Goal: Transaction & Acquisition: Purchase product/service

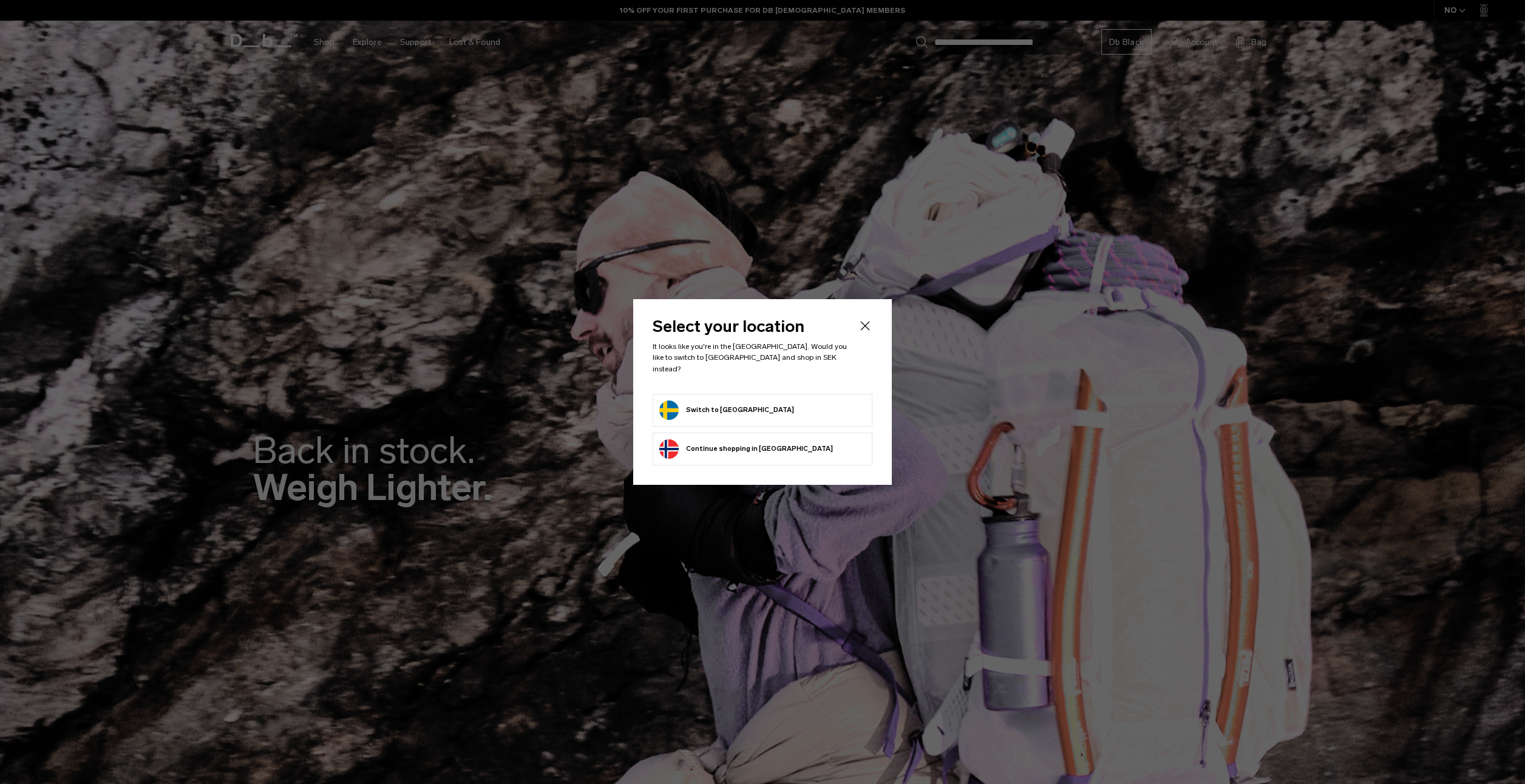
click at [0, 0] on div "Privacy Policy More Information" at bounding box center [0, 0] width 0 height 0
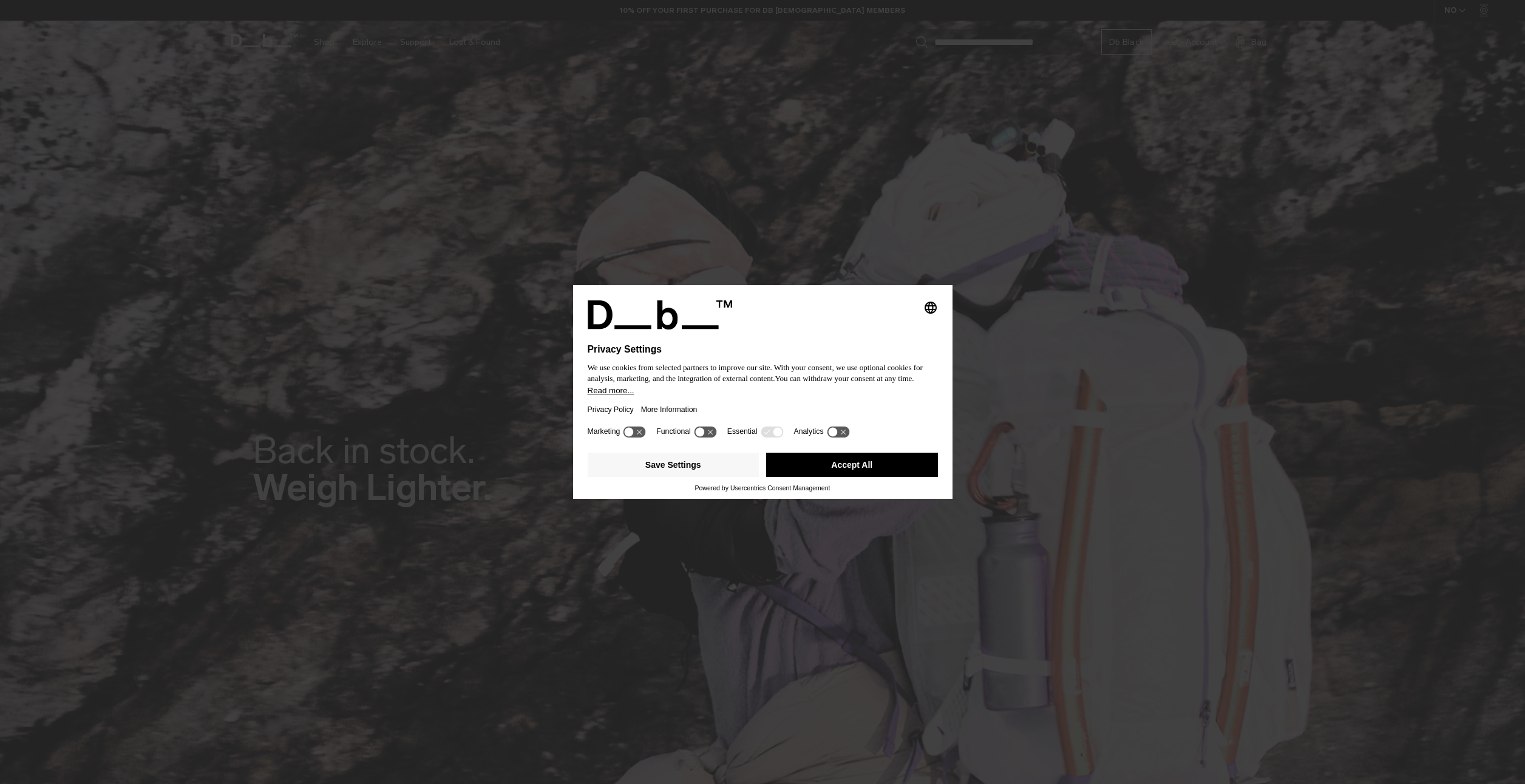
click at [810, 459] on button "Accept All" at bounding box center [852, 464] width 172 height 24
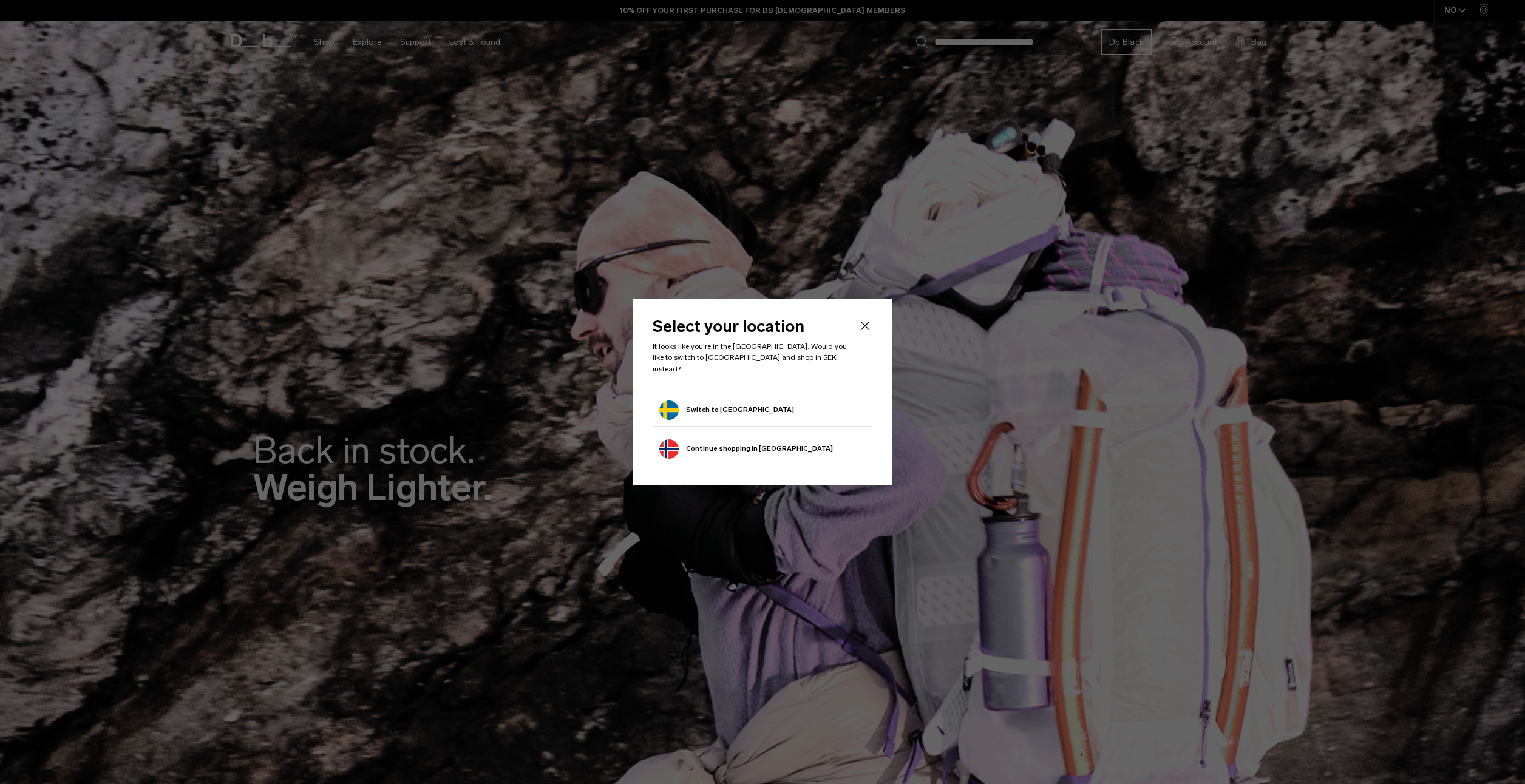
click at [701, 400] on button "Switch to Sweden" at bounding box center [726, 410] width 134 height 19
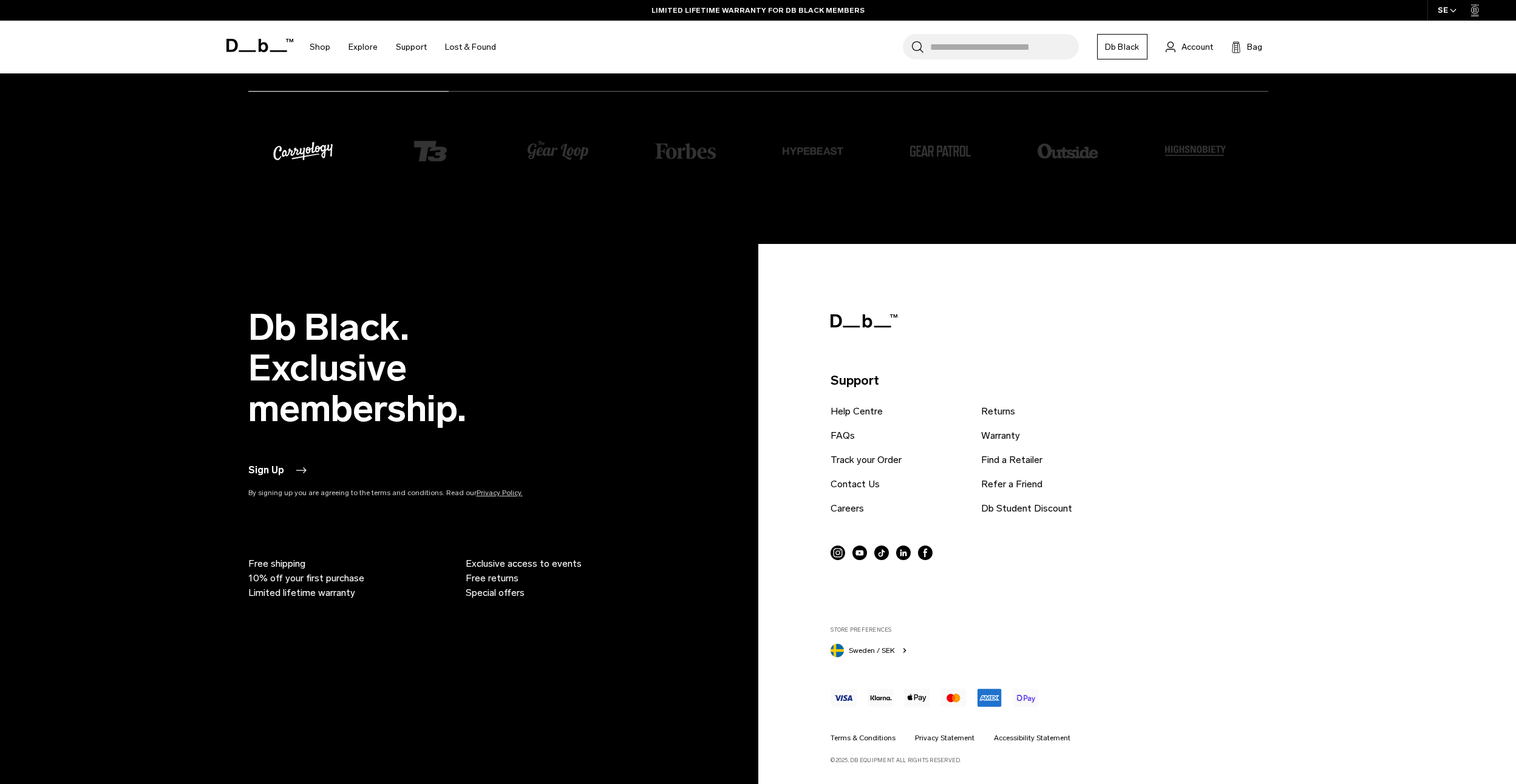
scroll to position [3873, 0]
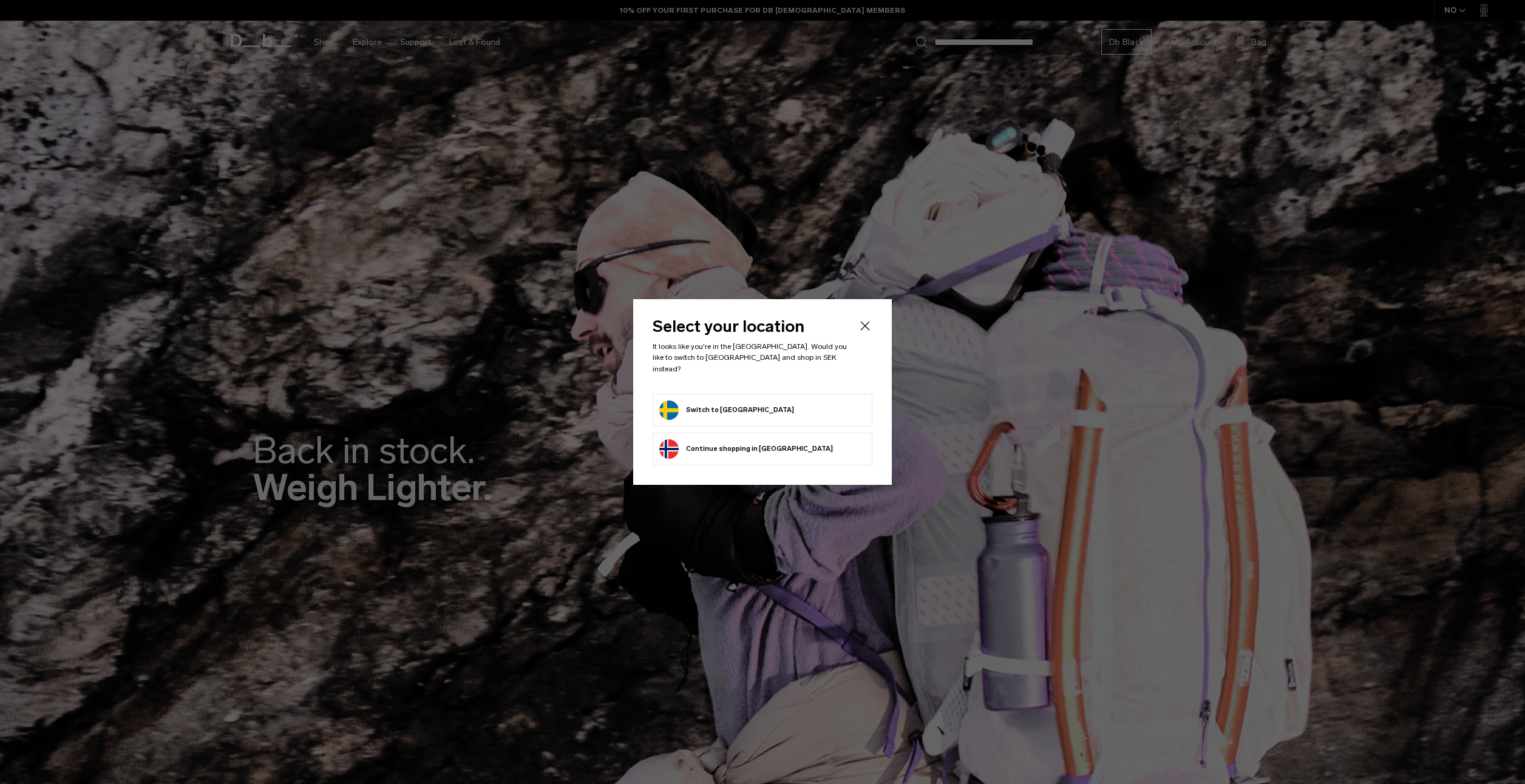
click at [718, 401] on button "Switch to Sweden" at bounding box center [726, 410] width 134 height 19
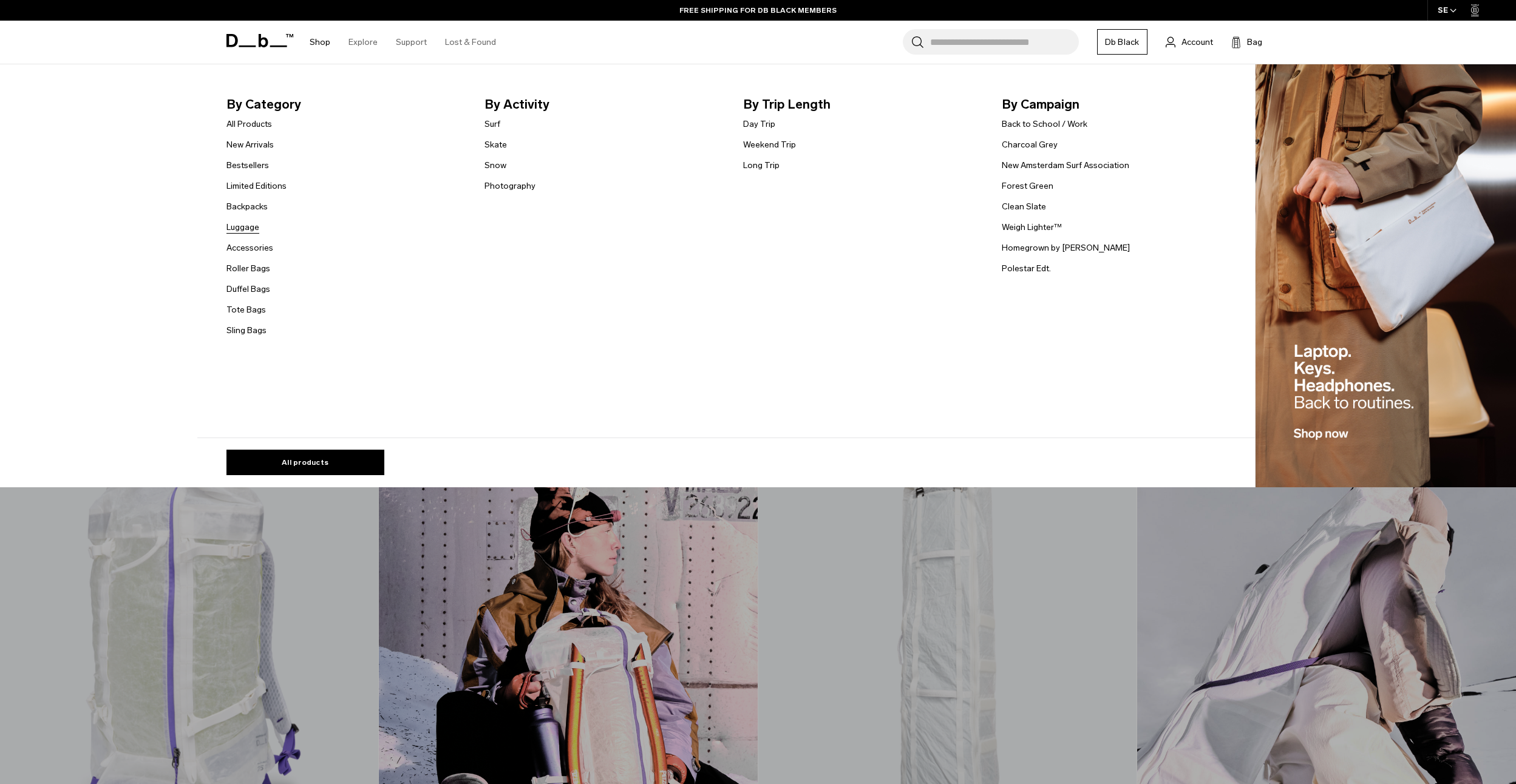
click at [246, 222] on link "Luggage" at bounding box center [243, 227] width 33 height 13
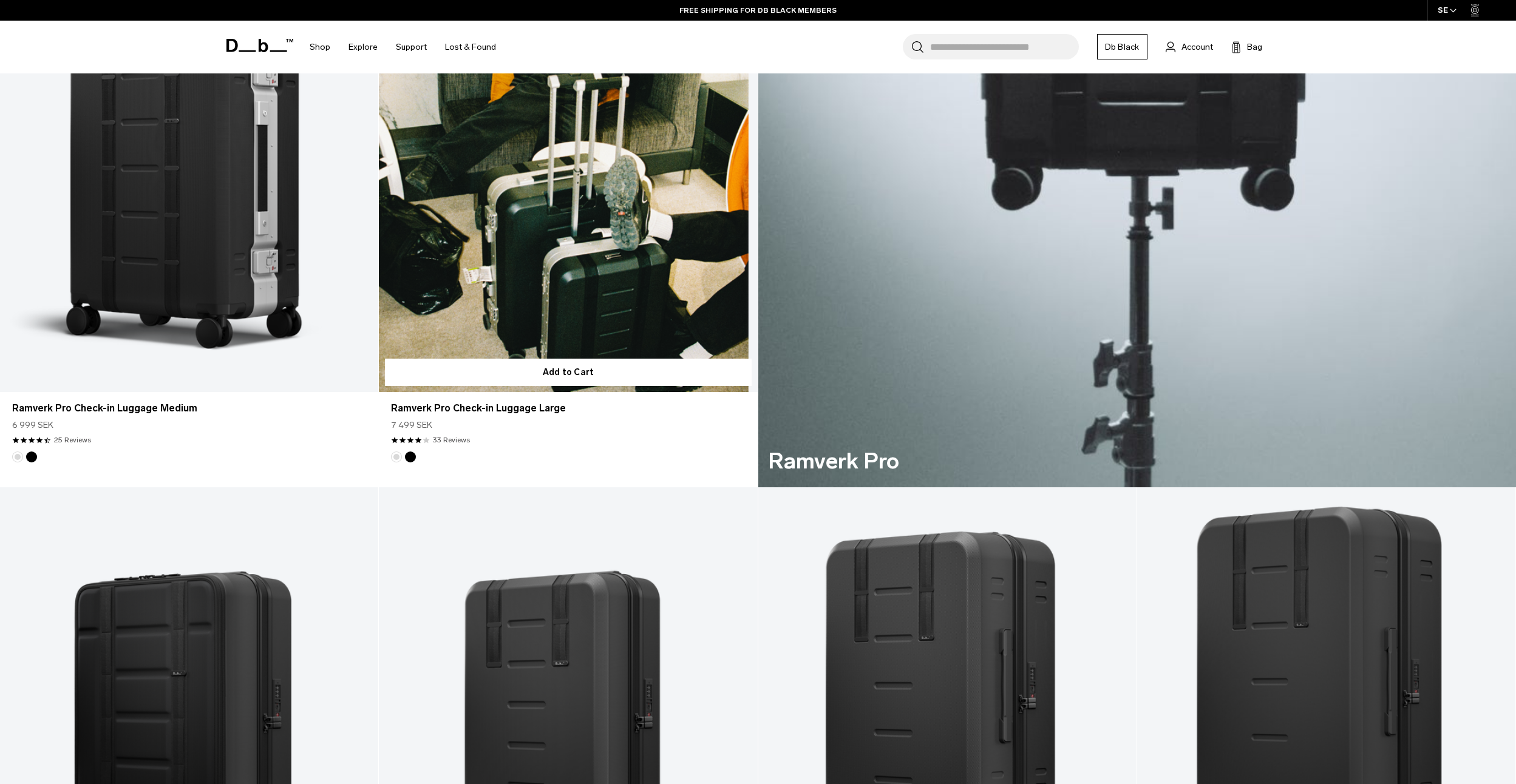
scroll to position [1275, 0]
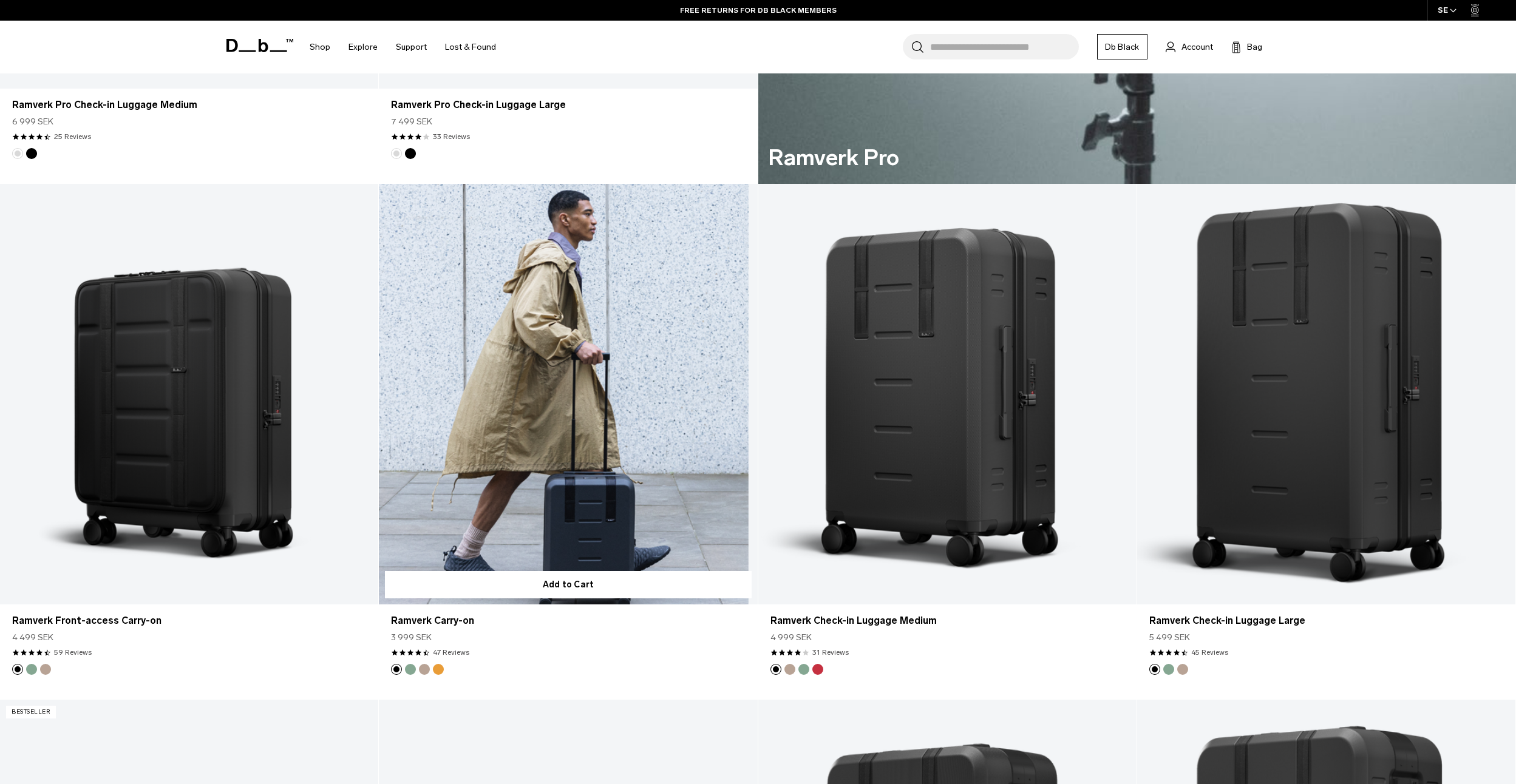
click at [590, 456] on link "Ramverk Carry-on" at bounding box center [568, 393] width 378 height 421
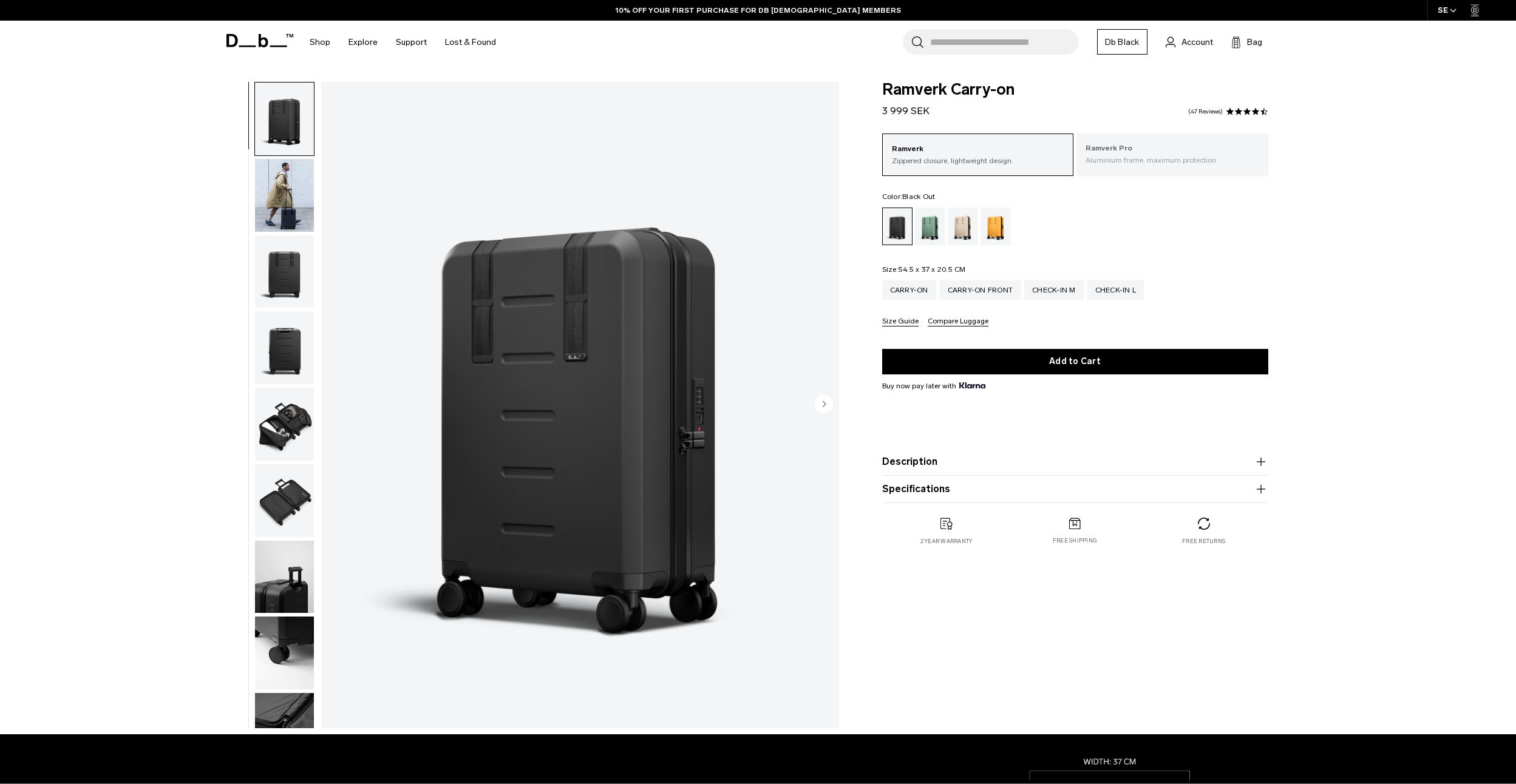
click at [1125, 152] on p "Ramverk Pro" at bounding box center [1173, 149] width 174 height 13
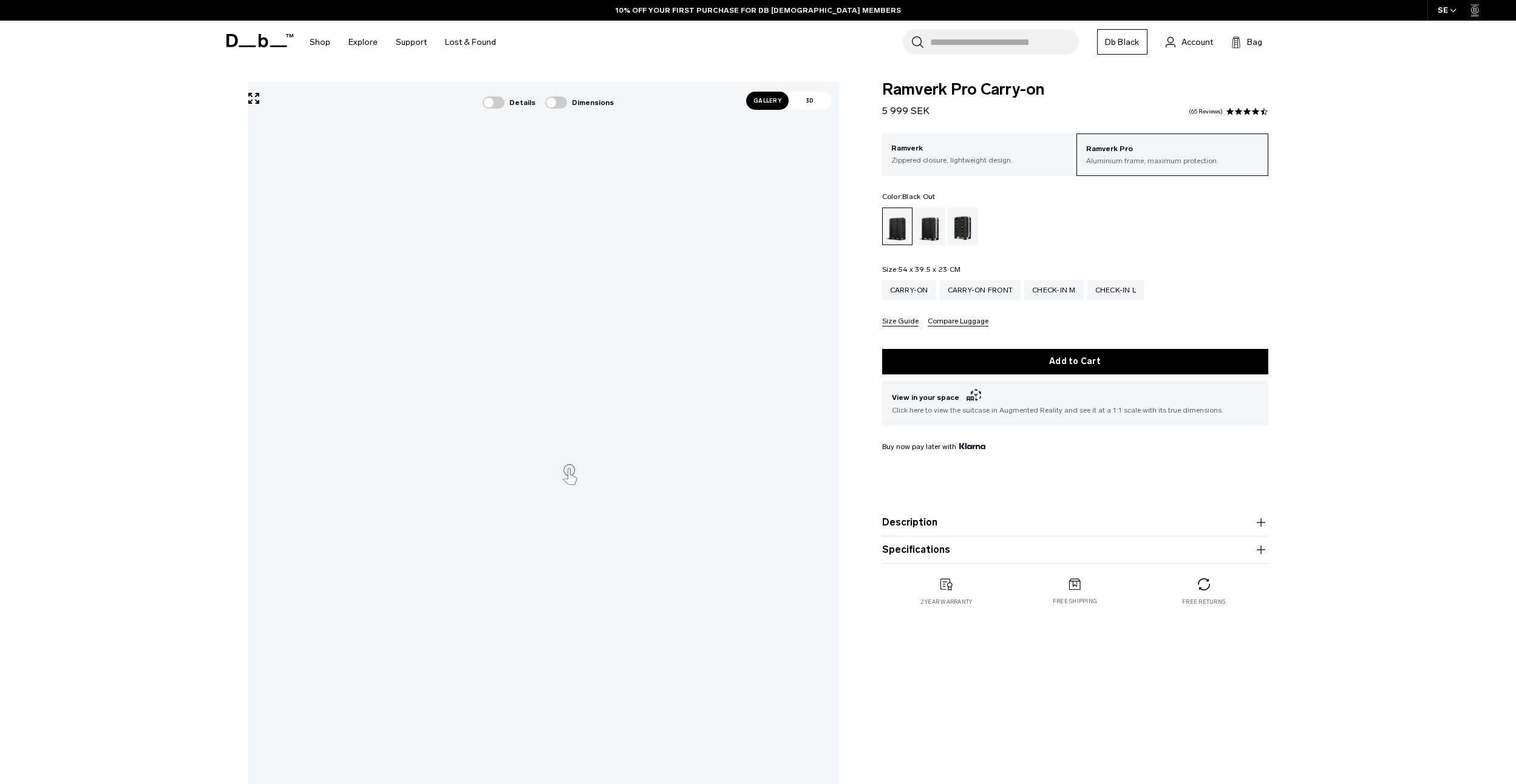
click at [977, 158] on p "Zippered closure, lightweight design." at bounding box center [978, 160] width 174 height 11
